Goal: Understand process/instructions: Learn how to perform a task or action

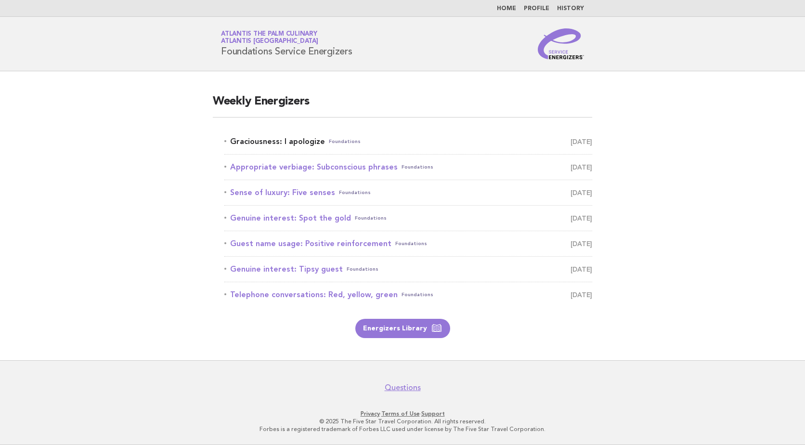
click at [296, 144] on link "Graciousness: I apologize Foundations [DATE]" at bounding box center [408, 141] width 368 height 13
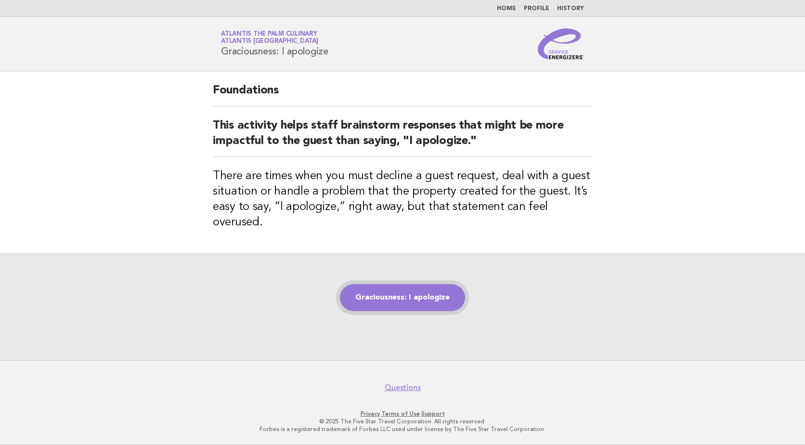
click at [426, 300] on link "Graciousness: I apologize" at bounding box center [402, 297] width 125 height 27
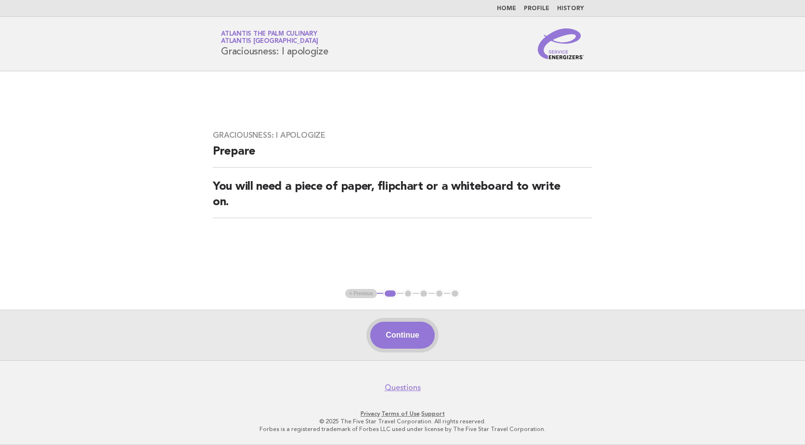
click at [404, 333] on button "Continue" at bounding box center [402, 335] width 64 height 27
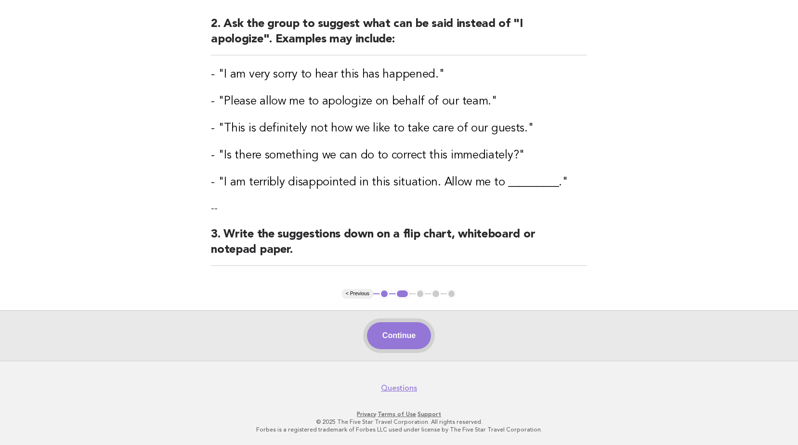
click at [404, 330] on button "Continue" at bounding box center [399, 335] width 64 height 27
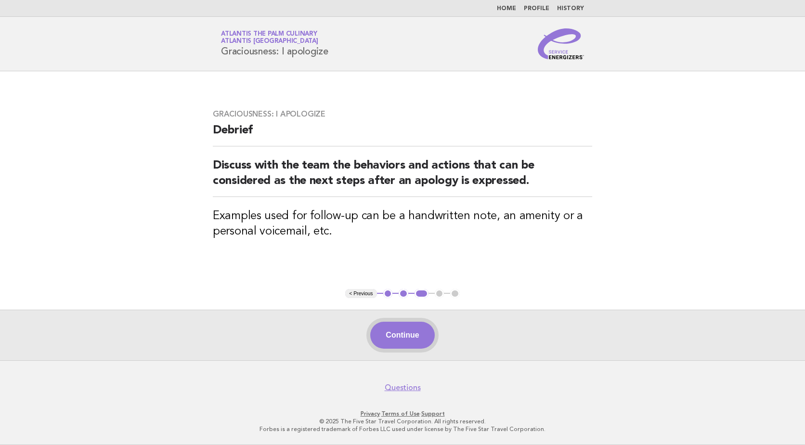
click at [422, 346] on button "Continue" at bounding box center [402, 335] width 64 height 27
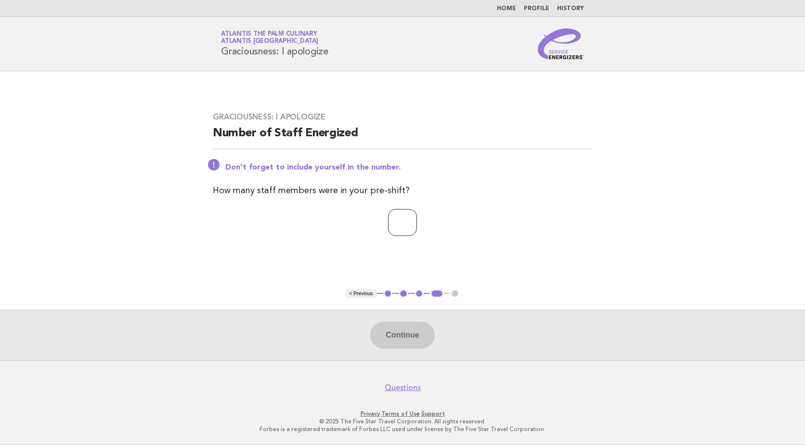
click at [401, 224] on input "number" at bounding box center [402, 222] width 29 height 27
type input "**"
click at [403, 342] on button "Continue" at bounding box center [402, 335] width 64 height 27
